Goal: Ask a question

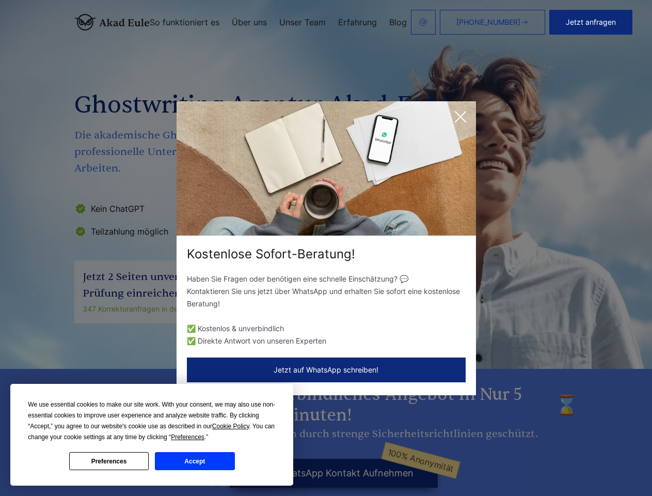
click at [326, 248] on div "Kostenlose Sofort-Beratung!" at bounding box center [326, 254] width 299 height 17
click at [232, 426] on span "Cookie Policy" at bounding box center [230, 425] width 37 height 7
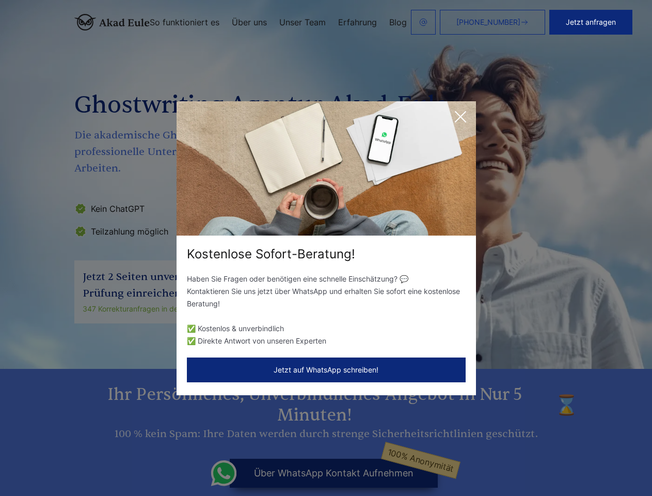
click at [199, 437] on div "Kostenlose Sofort-Beratung! Haben Sie Fragen oder benötigen eine schnelle Einsc…" at bounding box center [326, 248] width 652 height 496
click at [109, 461] on div "Kostenlose Sofort-Beratung! Haben Sie Fragen oder benötigen eine schnelle Einsc…" at bounding box center [326, 248] width 652 height 496
click at [195, 461] on div "Kostenlose Sofort-Beratung! Haben Sie Fragen oder benötigen eine schnelle Einsc…" at bounding box center [326, 248] width 652 height 496
click at [598, 22] on button "Jetzt anfragen" at bounding box center [590, 22] width 83 height 25
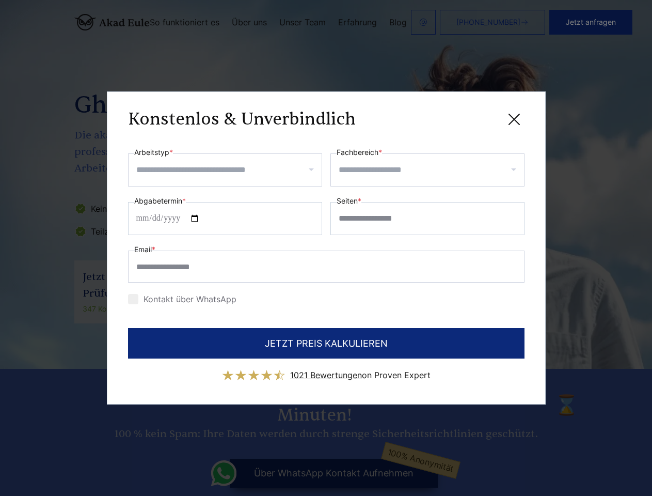
click at [461, 117] on div "Konstenlos & Unverbindlich" at bounding box center [326, 119] width 397 height 13
click at [326, 370] on span "1021 Bewertungen" at bounding box center [326, 375] width 72 height 10
